Goal: Information Seeking & Learning: Find specific fact

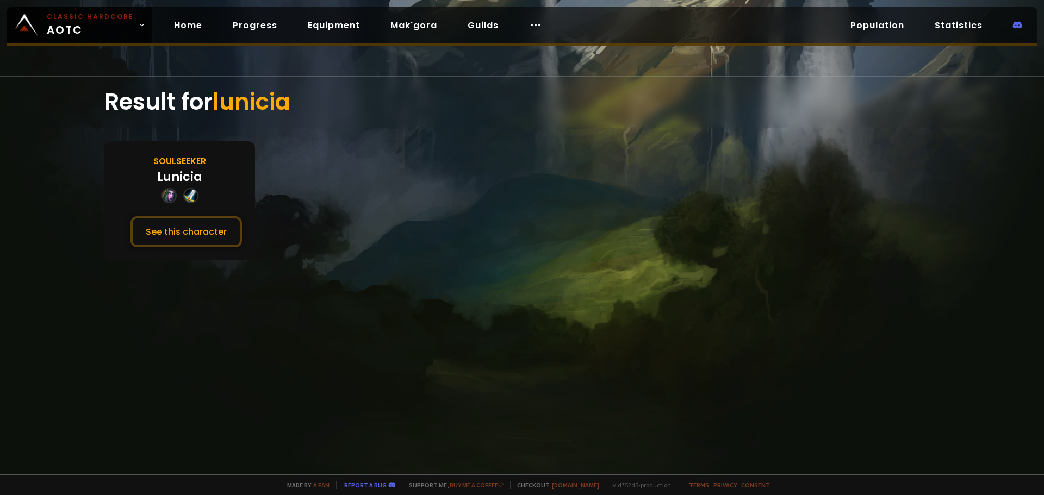
click at [191, 123] on div "Result for lunicia" at bounding box center [521, 102] width 835 height 51
click at [180, 25] on link "Home" at bounding box center [188, 25] width 46 height 22
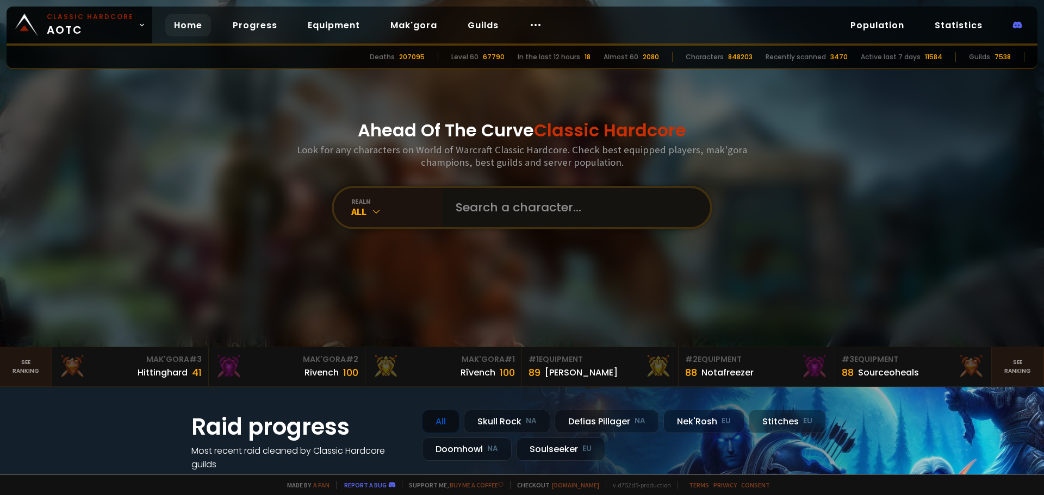
click at [522, 212] on input "text" at bounding box center [573, 207] width 248 height 39
type input "Owenn"
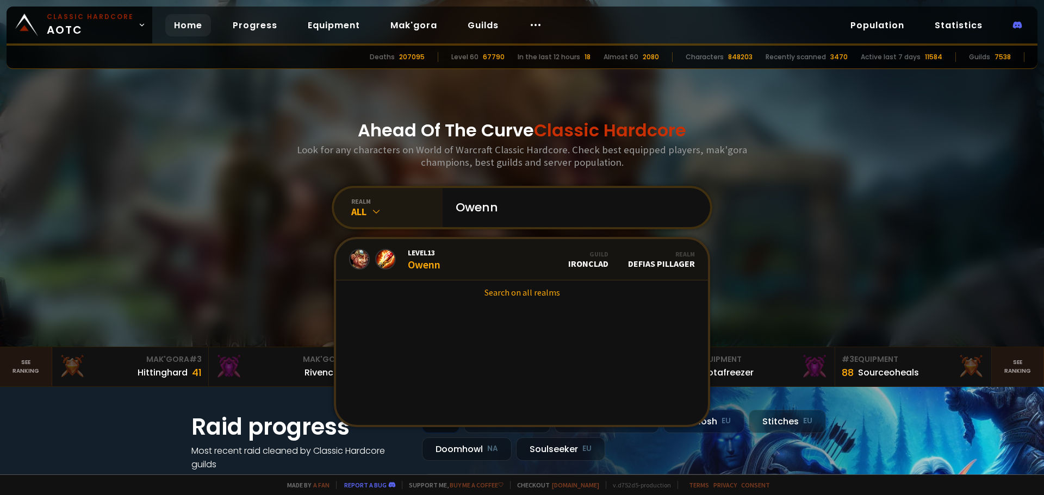
click at [372, 212] on icon at bounding box center [376, 211] width 11 height 11
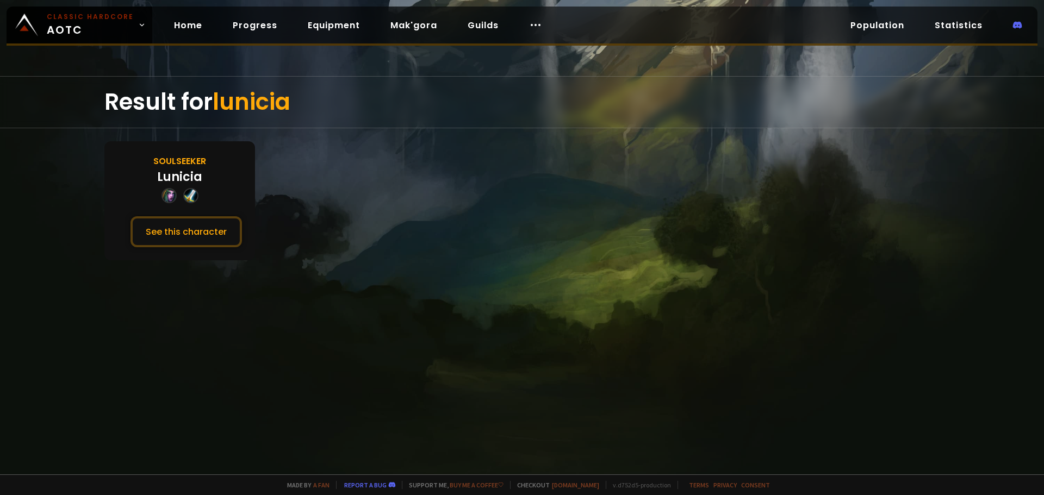
click at [220, 102] on span "lunicia" at bounding box center [252, 102] width 78 height 32
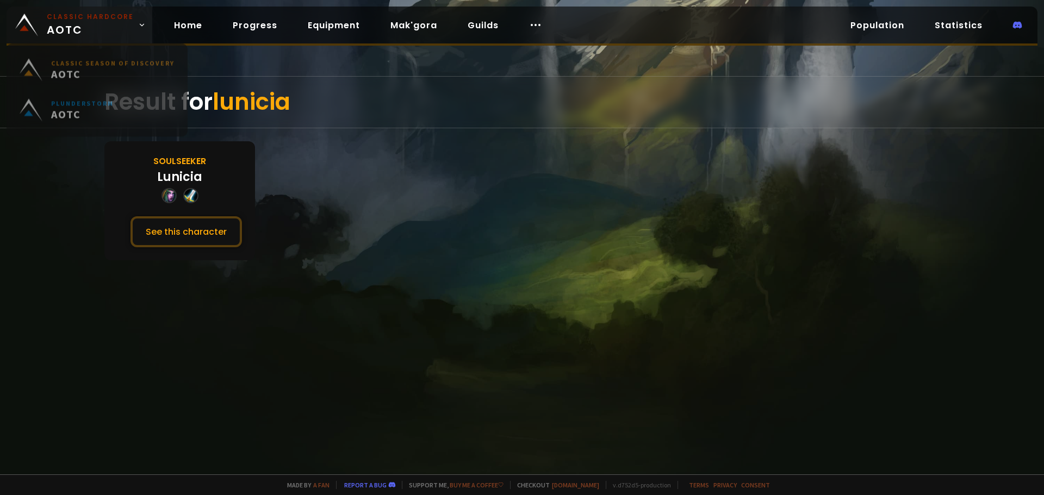
click at [79, 30] on span "Classic Hardcore AOTC" at bounding box center [90, 25] width 87 height 26
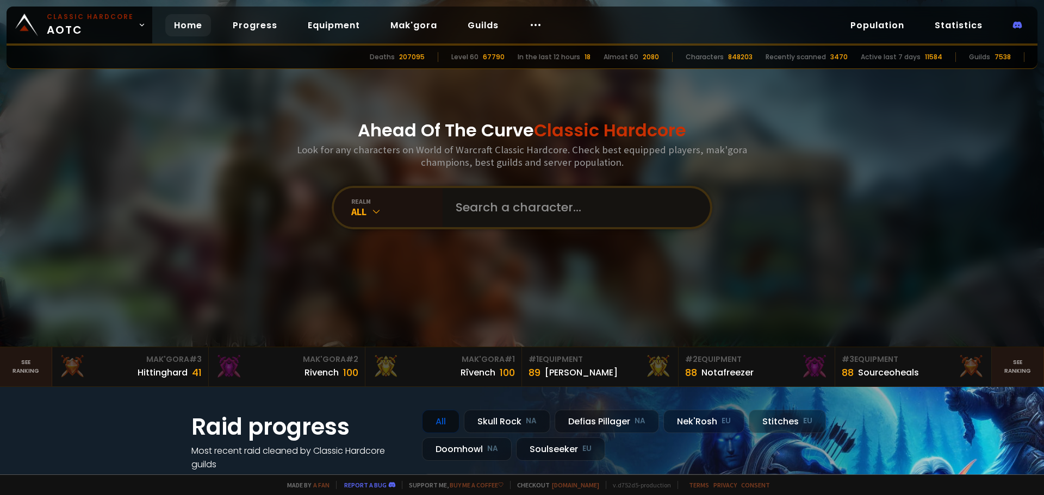
click at [492, 207] on input "text" at bounding box center [573, 207] width 248 height 39
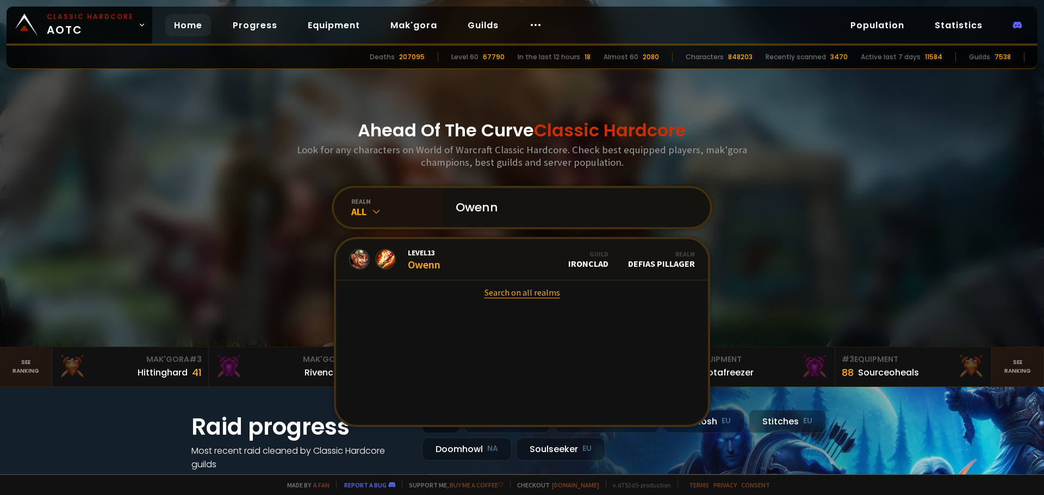
type input "Owenn"
click at [523, 294] on link "Search on all realms" at bounding box center [522, 293] width 372 height 24
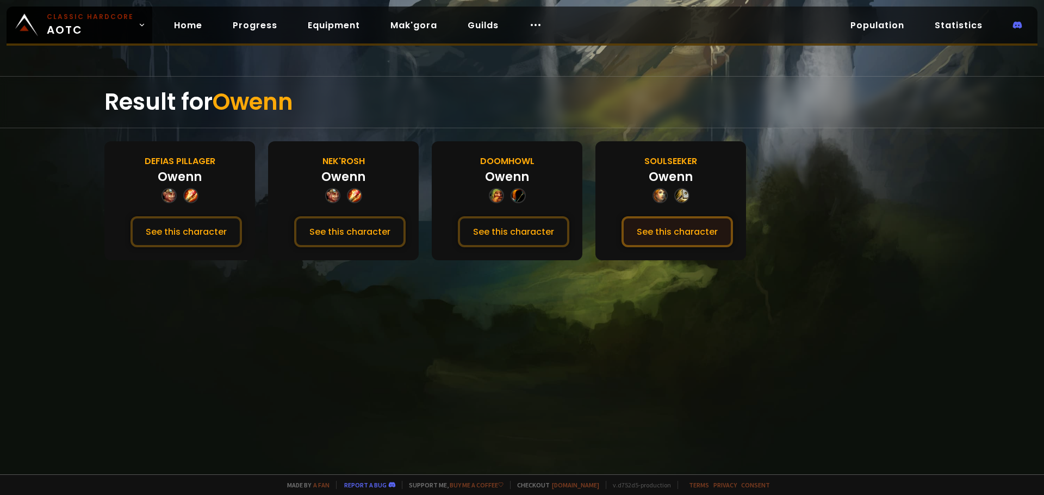
click at [669, 223] on button "See this character" at bounding box center [676, 231] width 111 height 31
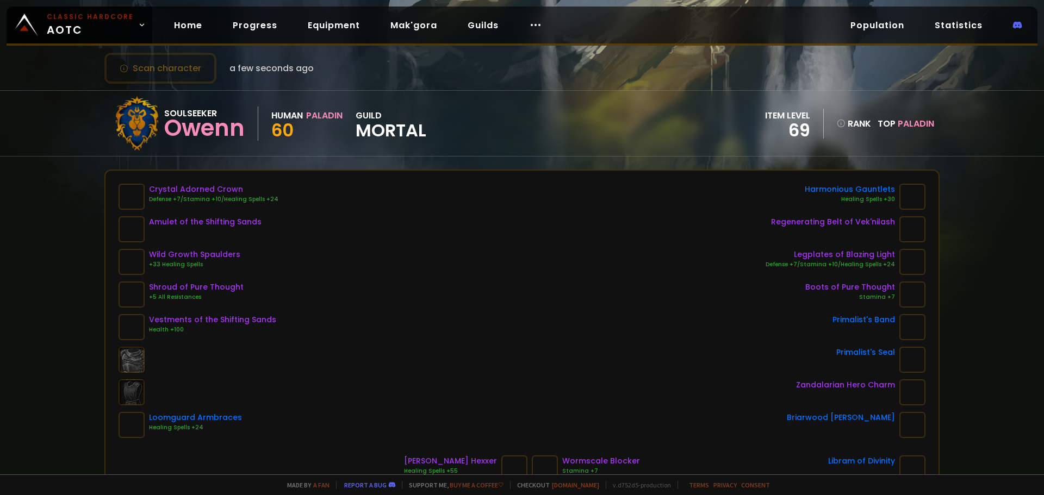
scroll to position [54, 0]
